Goal: Information Seeking & Learning: Find specific fact

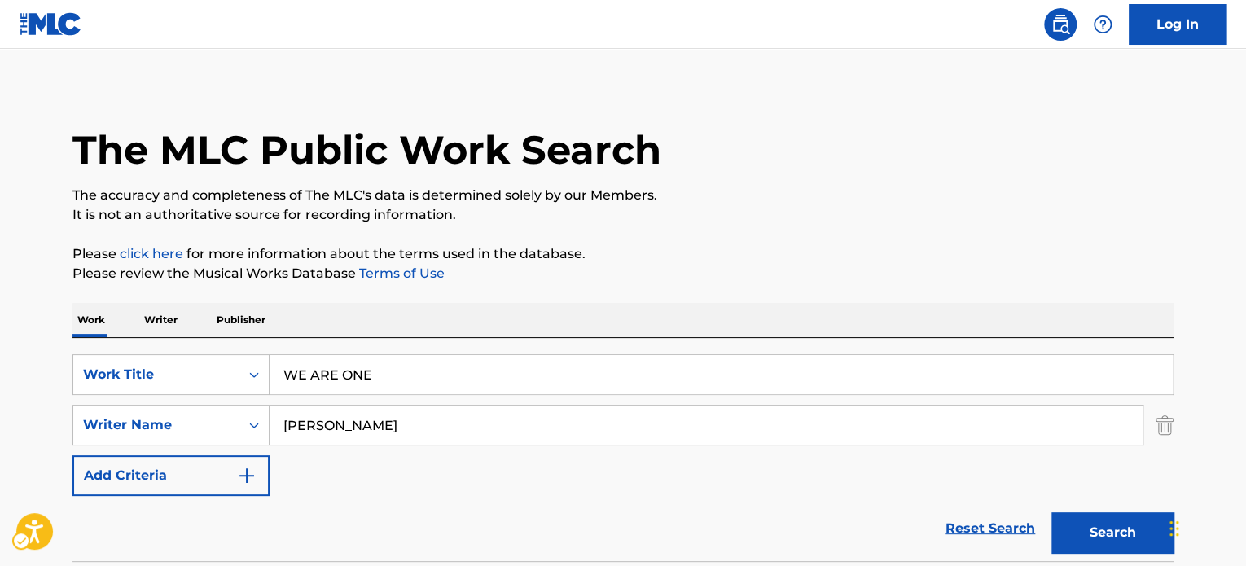
click at [420, 356] on div "SearchWithCriteria4a1df009-b522-4ebc-aed3-eade870002ac Work Title WE ARE ONE Se…" at bounding box center [623, 449] width 1101 height 223
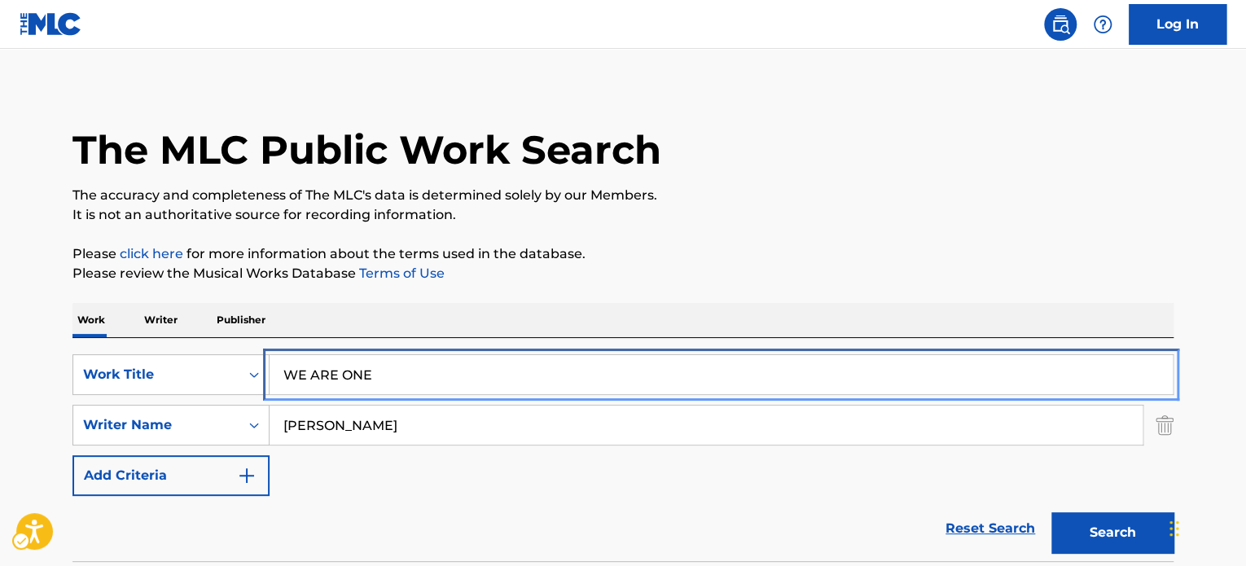
click at [420, 356] on input "WE ARE ONE" at bounding box center [721, 374] width 903 height 39
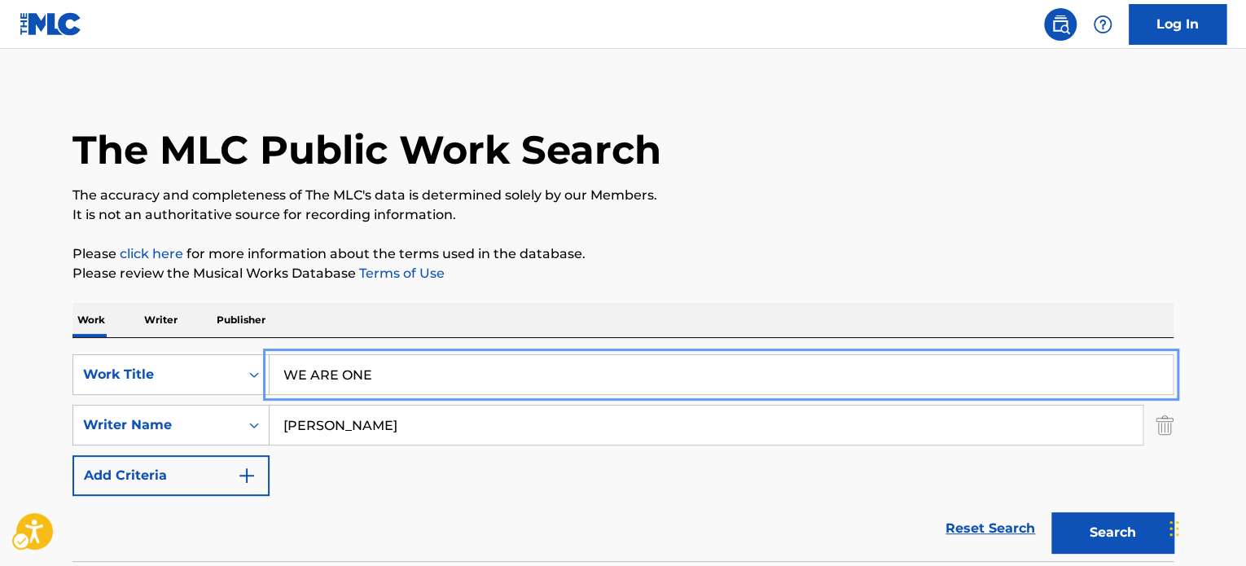
click at [420, 356] on input "WE ARE ONE" at bounding box center [721, 374] width 903 height 39
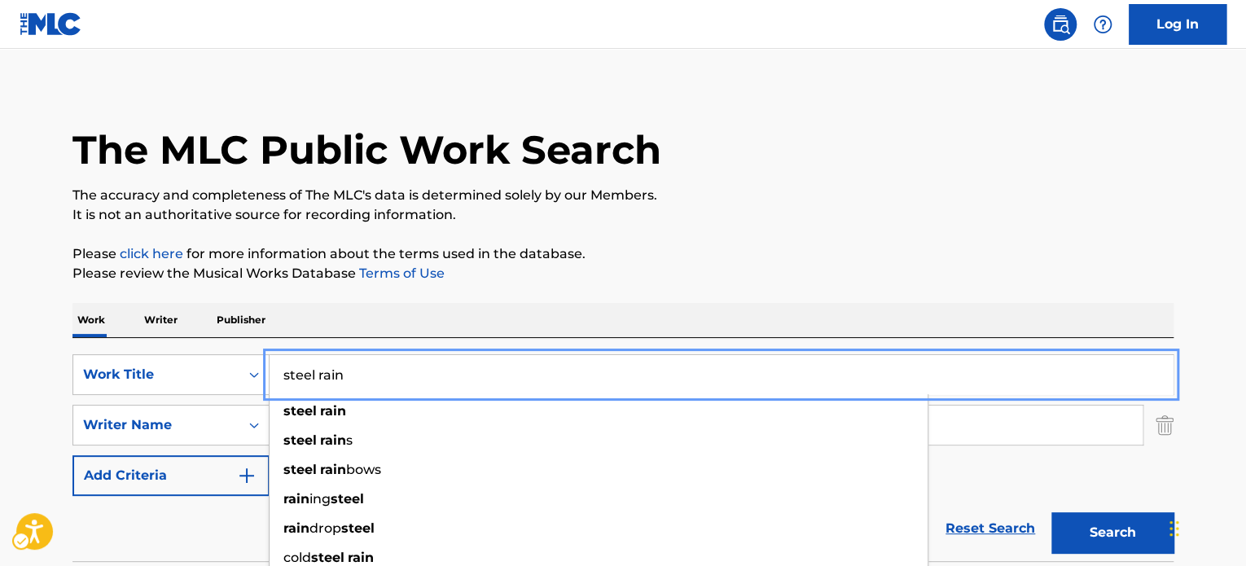
type input "steel rain"
click at [745, 188] on p "The accuracy and completeness of The MLC's data is determined solely by our Mem…" at bounding box center [623, 196] width 1101 height 20
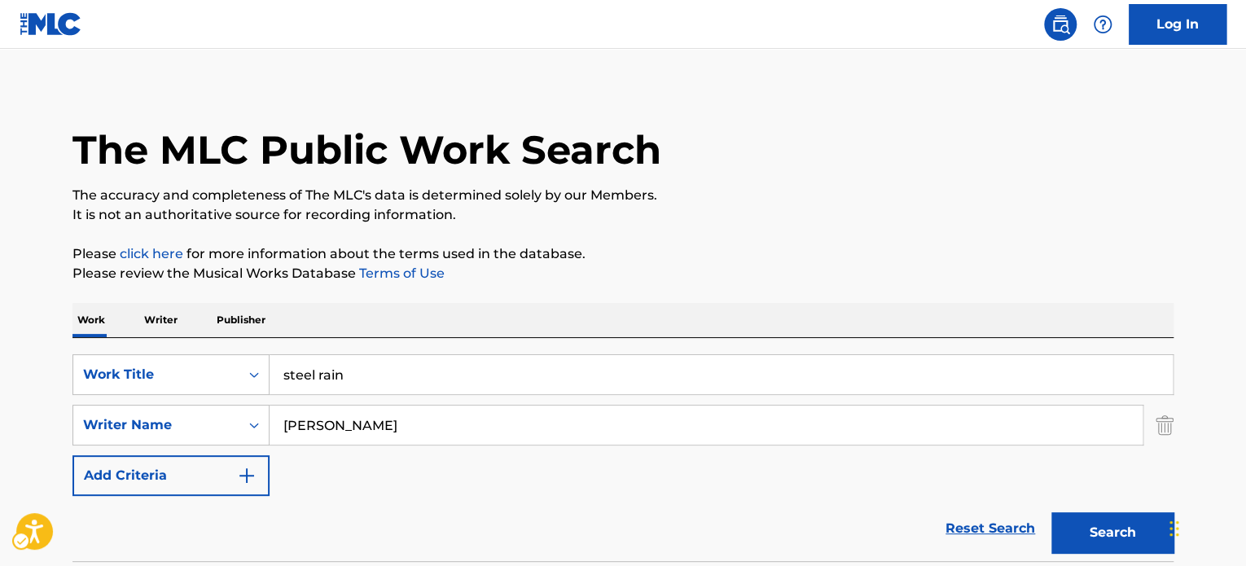
click at [424, 455] on div "SearchWithCriteria4a1df009-b522-4ebc-aed3-eade870002ac Work Title steel rain Se…" at bounding box center [623, 425] width 1101 height 142
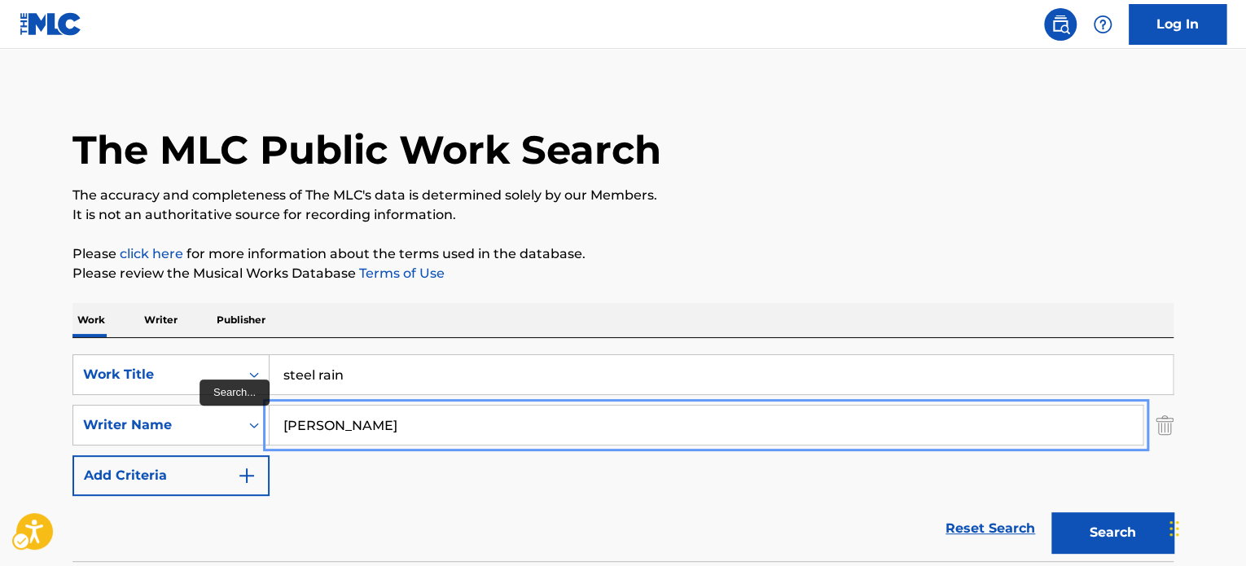
click at [427, 436] on input "[PERSON_NAME]" at bounding box center [706, 425] width 873 height 39
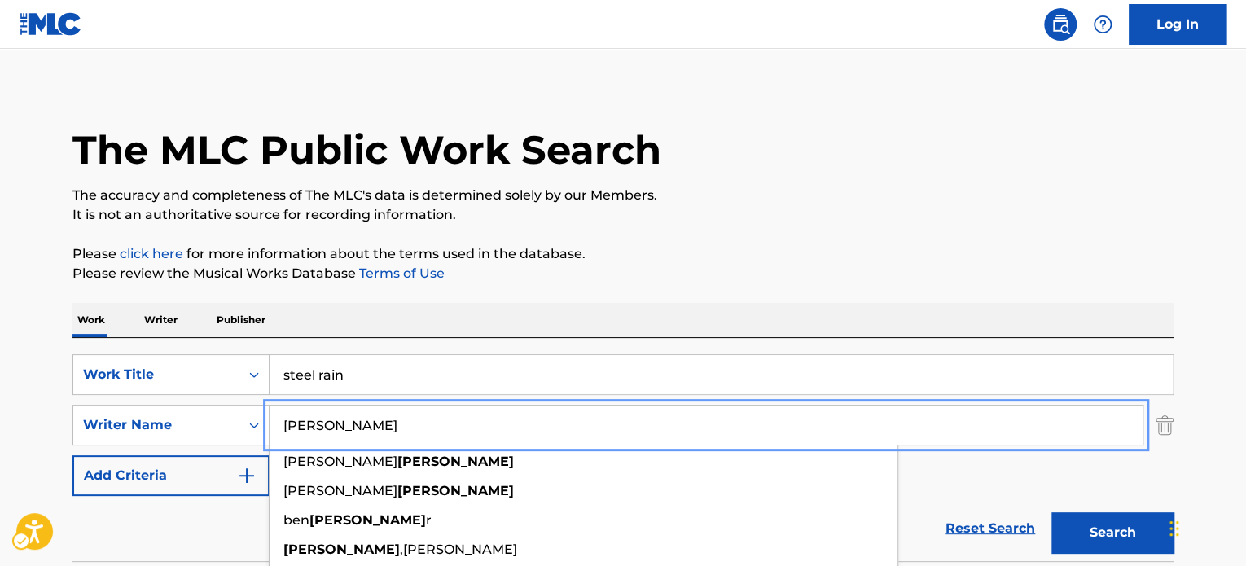
paste input "[PERSON_NAME]"
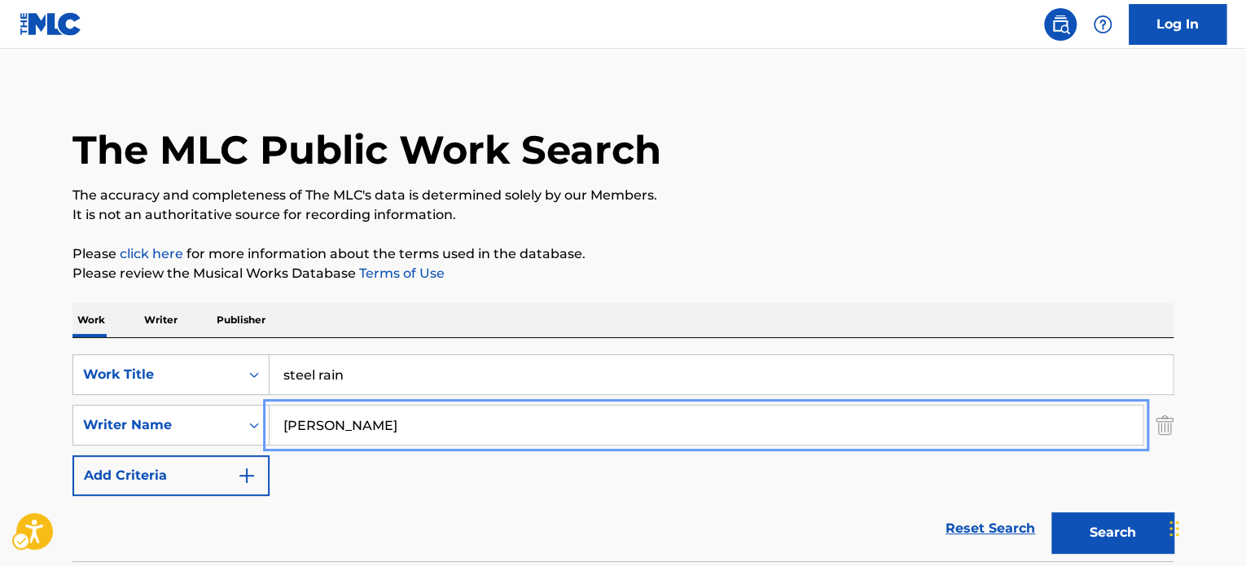
type input "[PERSON_NAME]"
click at [944, 228] on div "The MLC Public Work Search The accuracy and completeness of The MLC's data is d…" at bounding box center [623, 500] width 1141 height 838
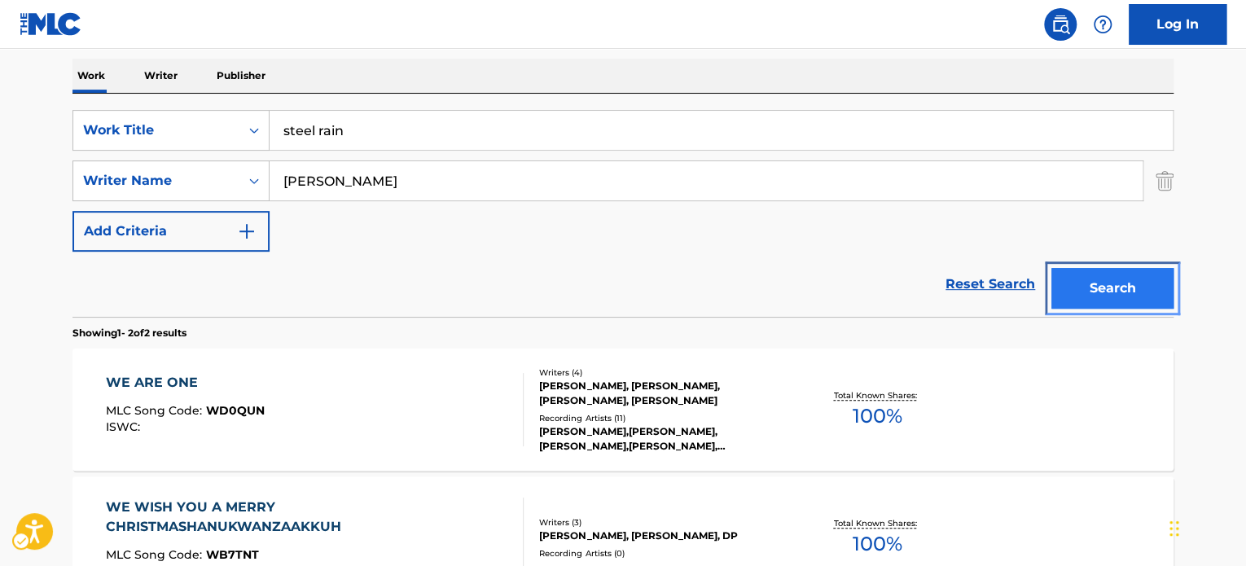
click at [1101, 293] on button "Search" at bounding box center [1113, 288] width 122 height 41
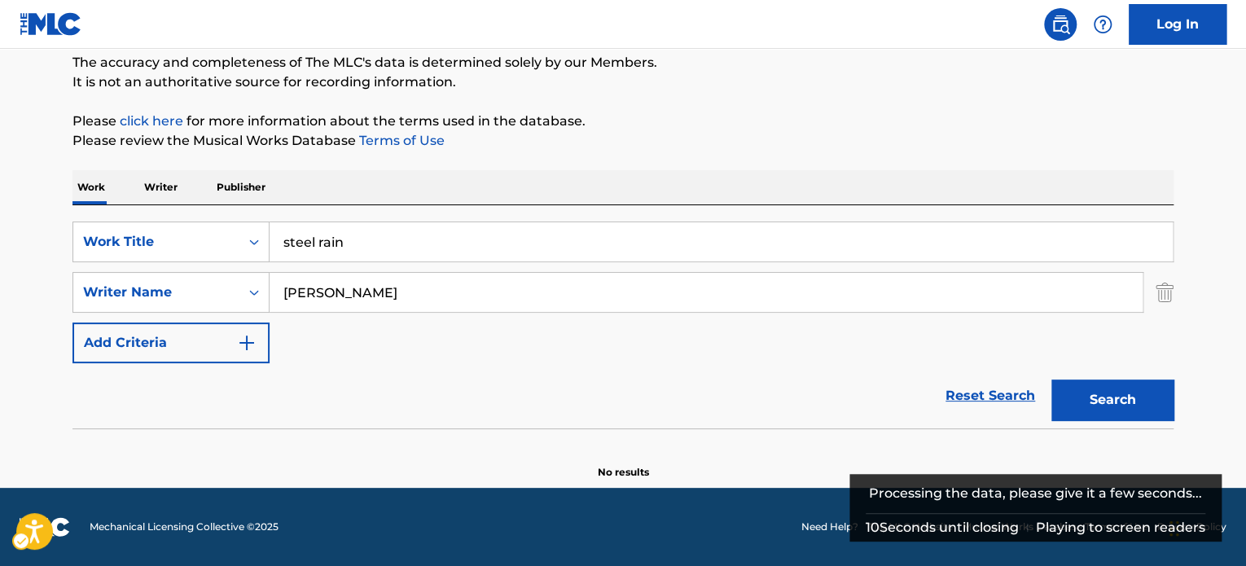
scroll to position [140, 0]
